Goal: Obtain resource: Download file/media

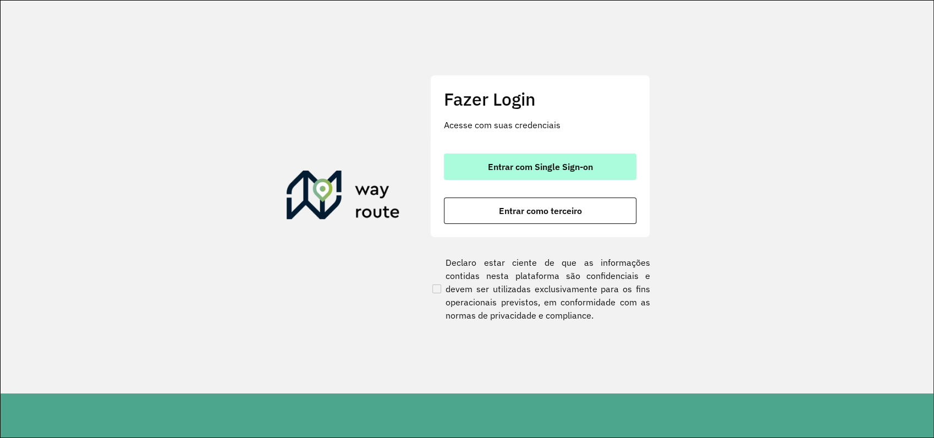
click at [543, 167] on span "Entrar com Single Sign-on" at bounding box center [540, 166] width 105 height 9
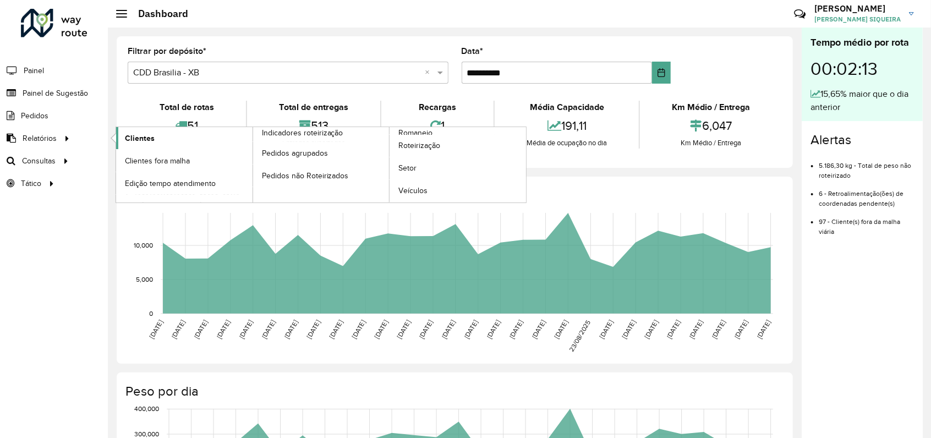
click at [139, 138] on span "Clientes" at bounding box center [140, 139] width 30 height 12
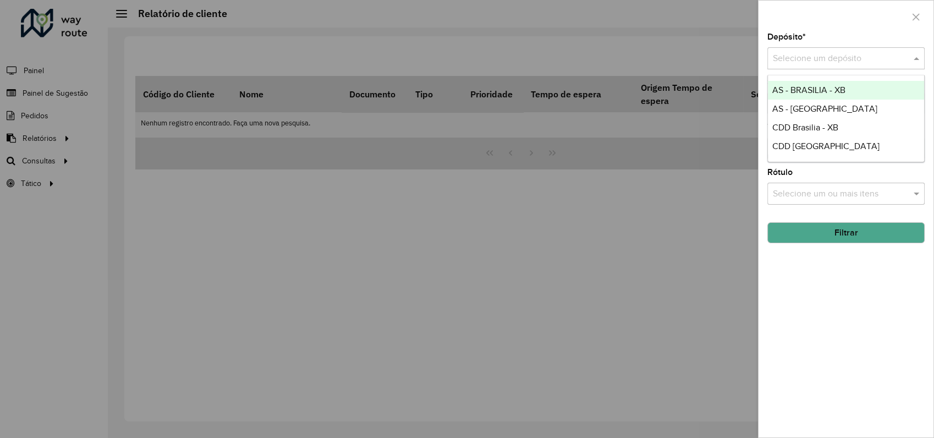
click at [836, 59] on input "text" at bounding box center [835, 58] width 124 height 13
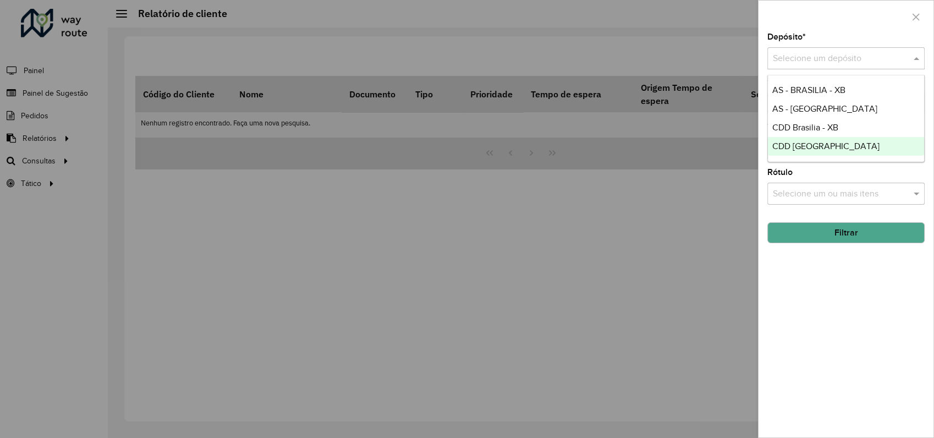
click at [818, 144] on span "CDD [GEOGRAPHIC_DATA]" at bounding box center [825, 145] width 107 height 9
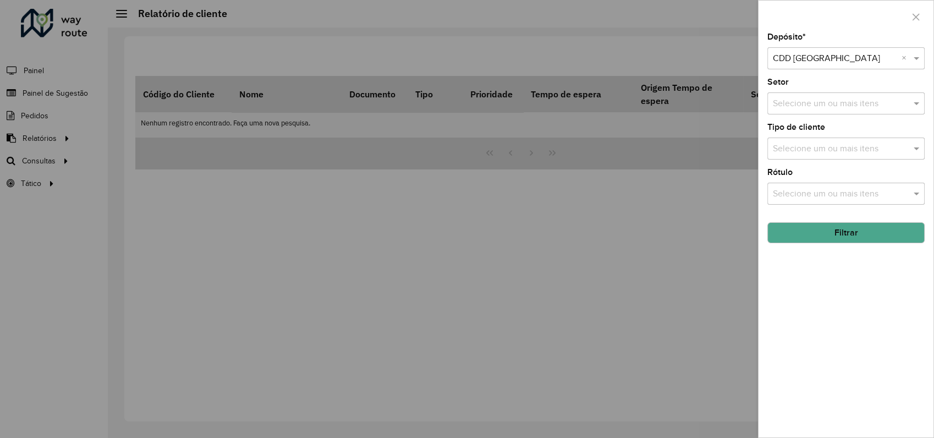
click at [849, 234] on button "Filtrar" at bounding box center [845, 232] width 157 height 21
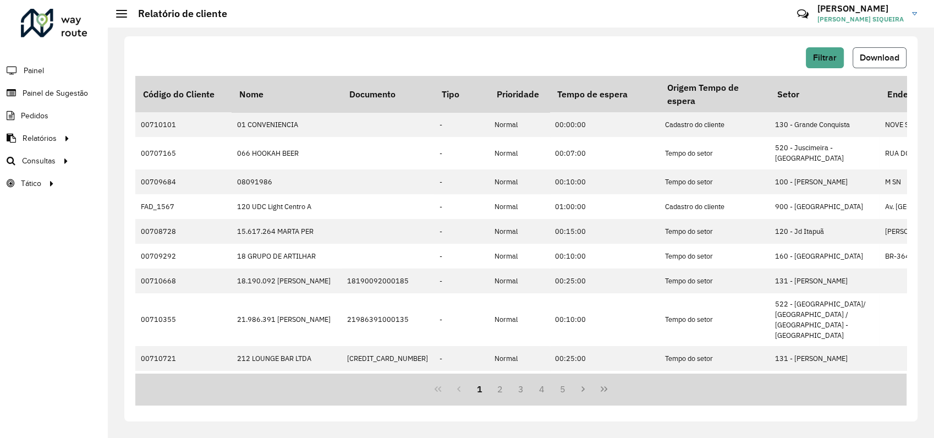
click at [886, 57] on span "Download" at bounding box center [880, 57] width 40 height 9
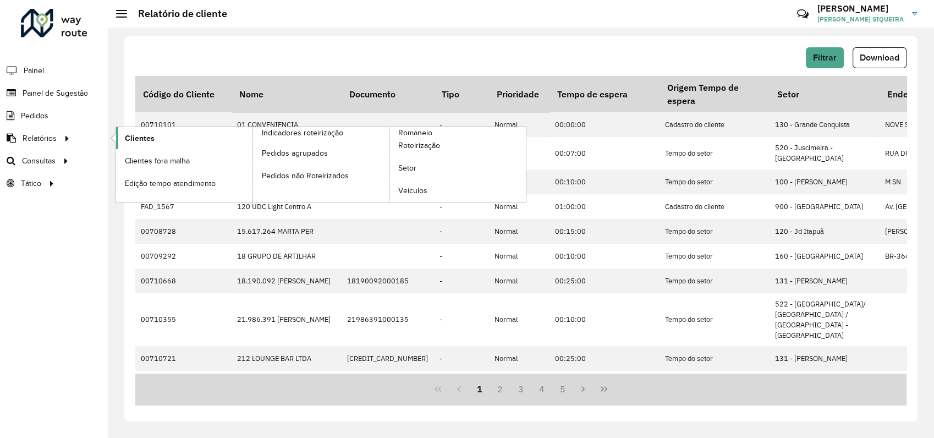
click at [139, 136] on span "Clientes" at bounding box center [140, 139] width 30 height 12
click at [144, 134] on span "Clientes" at bounding box center [140, 139] width 30 height 12
click at [141, 139] on span "Clientes" at bounding box center [140, 139] width 30 height 12
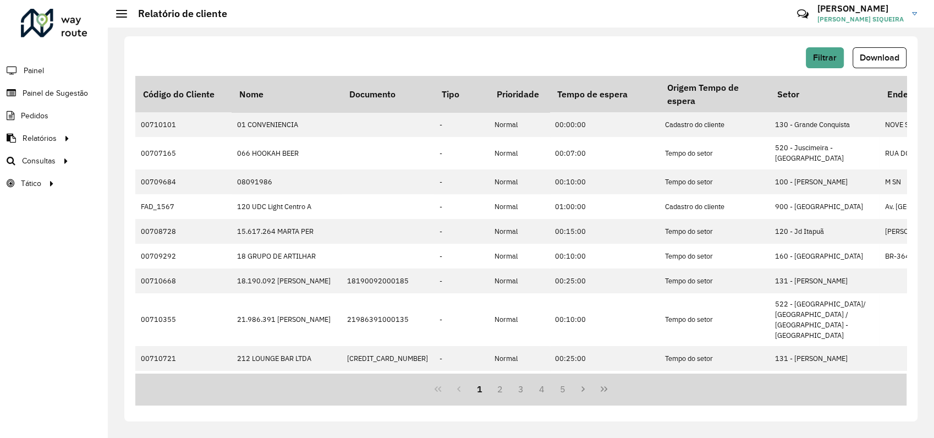
click at [117, 87] on div "Filtrar Download Código do Cliente Nome Documento Tipo Prioridade Tempo de espe…" at bounding box center [521, 233] width 826 height 410
